Goal: Information Seeking & Learning: Learn about a topic

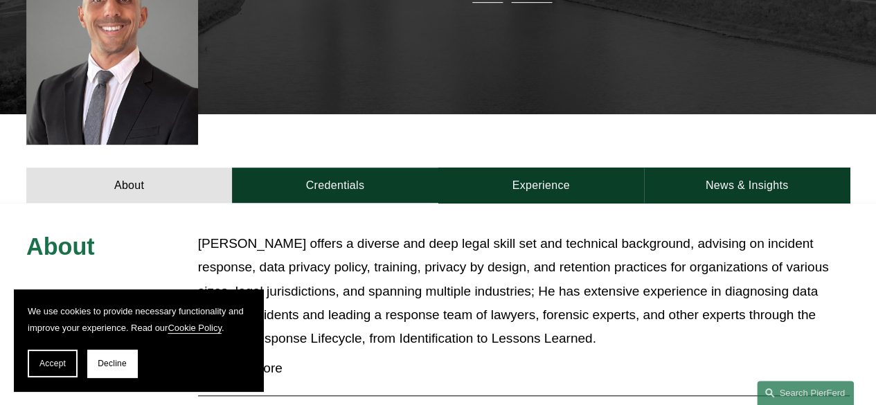
scroll to position [400, 0]
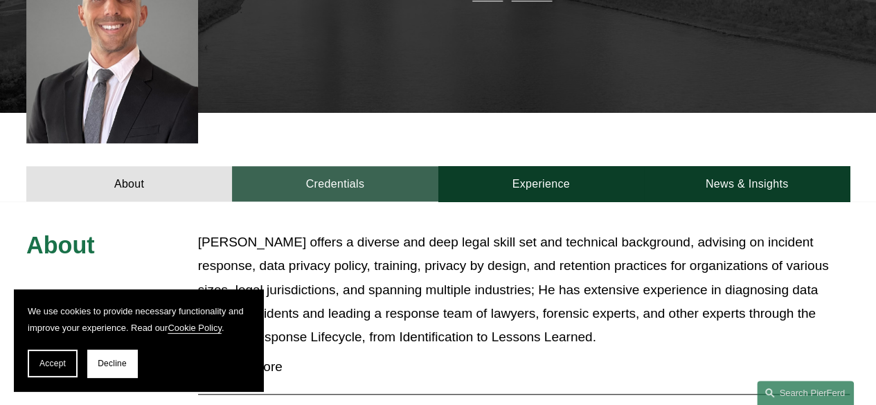
click at [323, 166] on link "Credentials" at bounding box center [335, 183] width 206 height 35
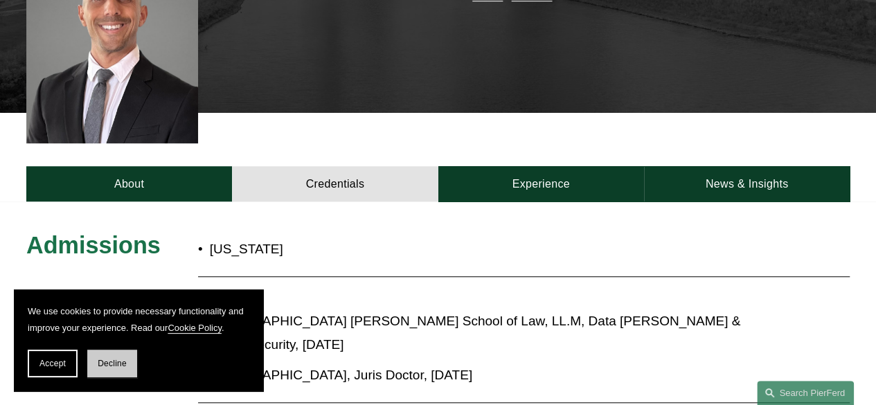
click at [112, 371] on button "Decline" at bounding box center [112, 364] width 50 height 28
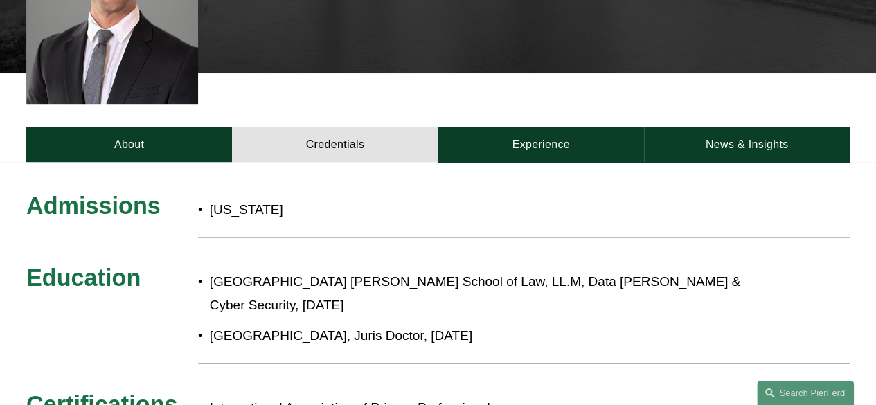
scroll to position [438, 0]
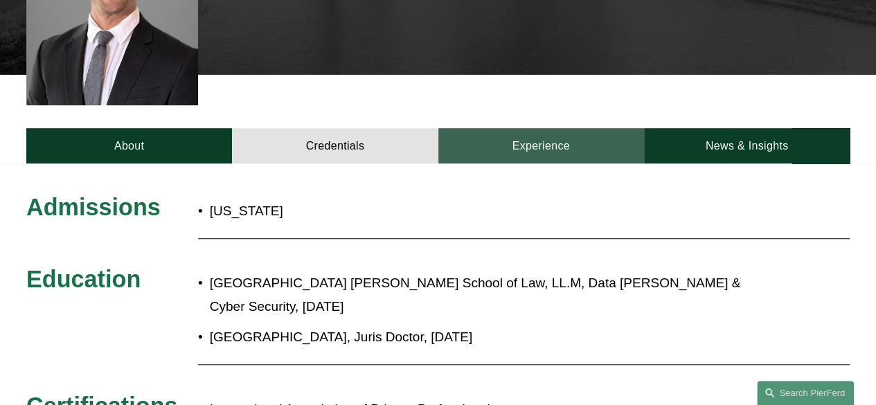
click at [523, 128] on link "Experience" at bounding box center [541, 145] width 206 height 35
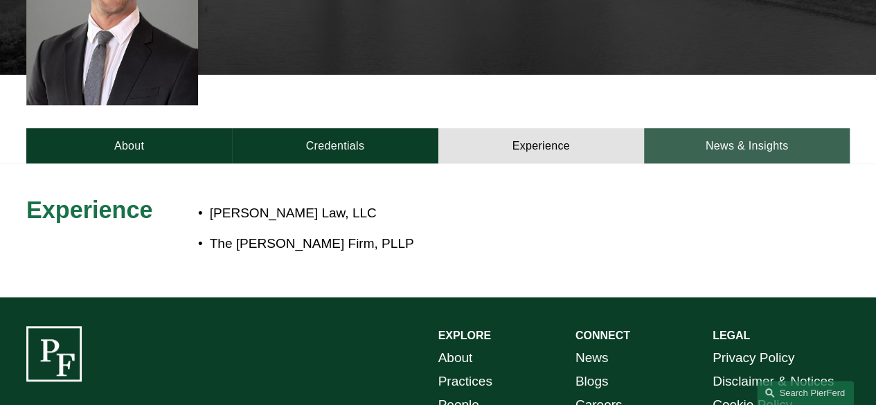
click at [687, 128] on link "News & Insights" at bounding box center [747, 145] width 206 height 35
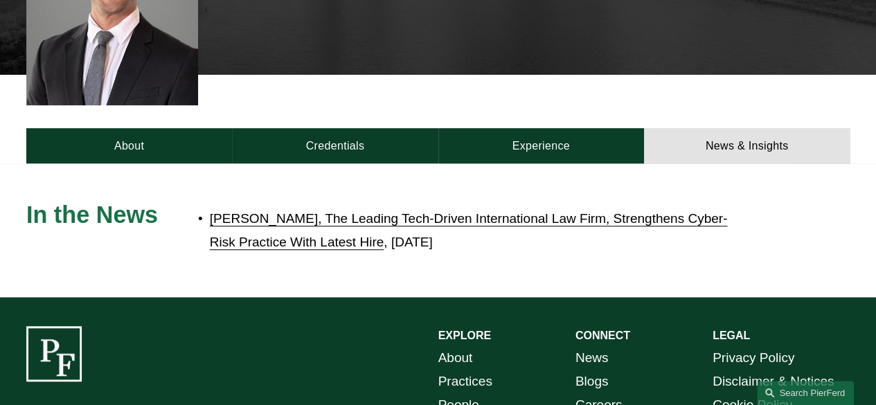
click at [323, 208] on p "Pierson Ferdinand, The Leading Tech-Driven International Law Firm, Strengthens …" at bounding box center [478, 231] width 537 height 48
click at [326, 211] on link "[PERSON_NAME], The Leading Tech-Driven International Law Firm, Strengthens Cybe…" at bounding box center [469, 230] width 518 height 38
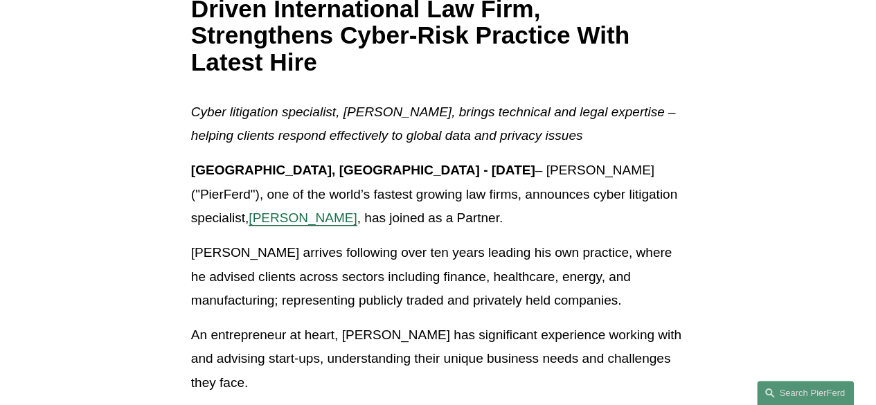
scroll to position [289, 0]
